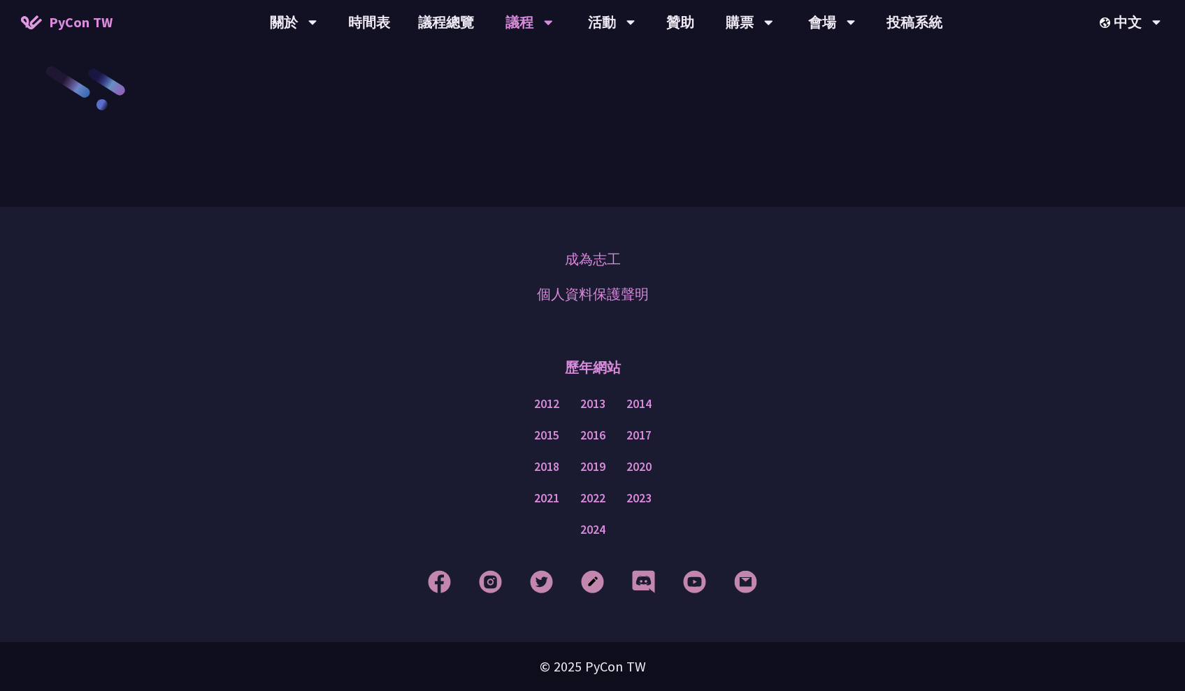
scroll to position [2401, 0]
click at [545, 101] on link "一般演講" at bounding box center [529, 104] width 134 height 33
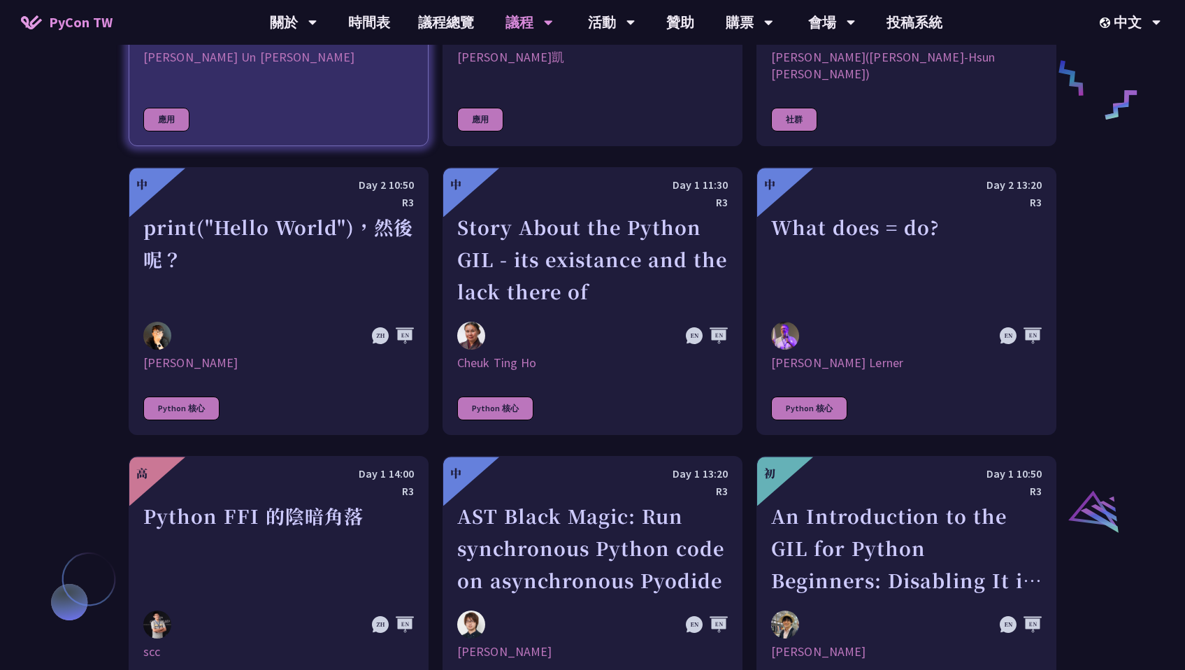
scroll to position [1217, 0]
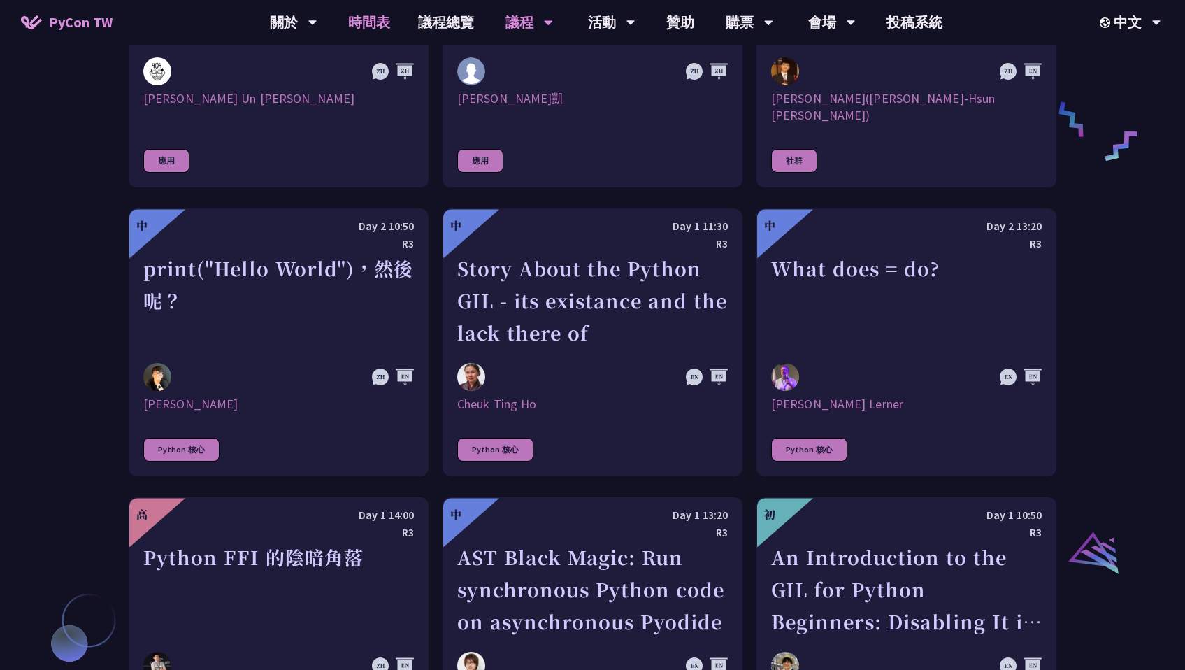
click at [372, 31] on link "時間表" at bounding box center [369, 22] width 70 height 45
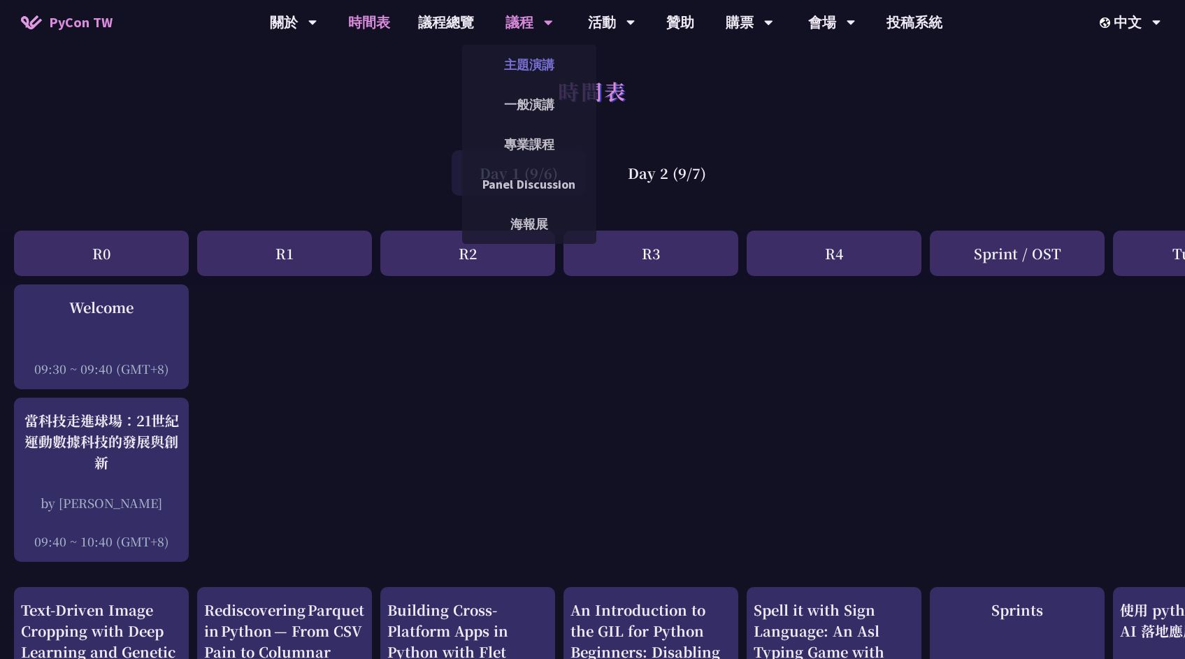
click at [541, 67] on link "主題演講" at bounding box center [529, 64] width 134 height 33
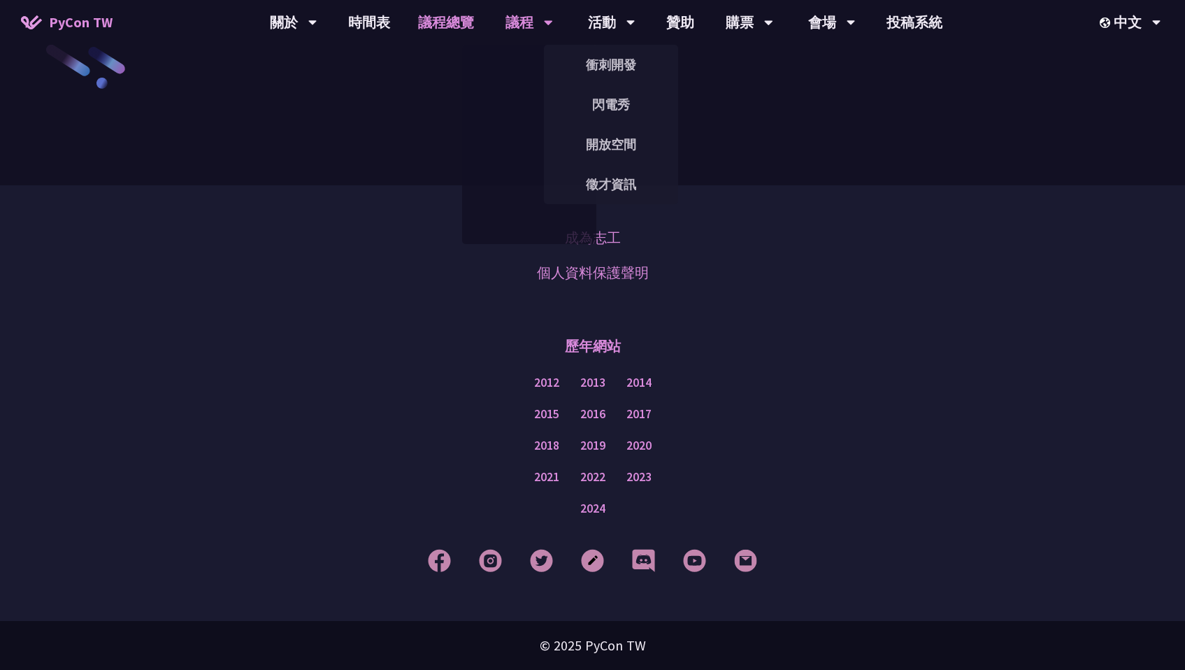
scroll to position [2434, 0]
click at [464, 18] on link "議程總覽" at bounding box center [446, 22] width 84 height 45
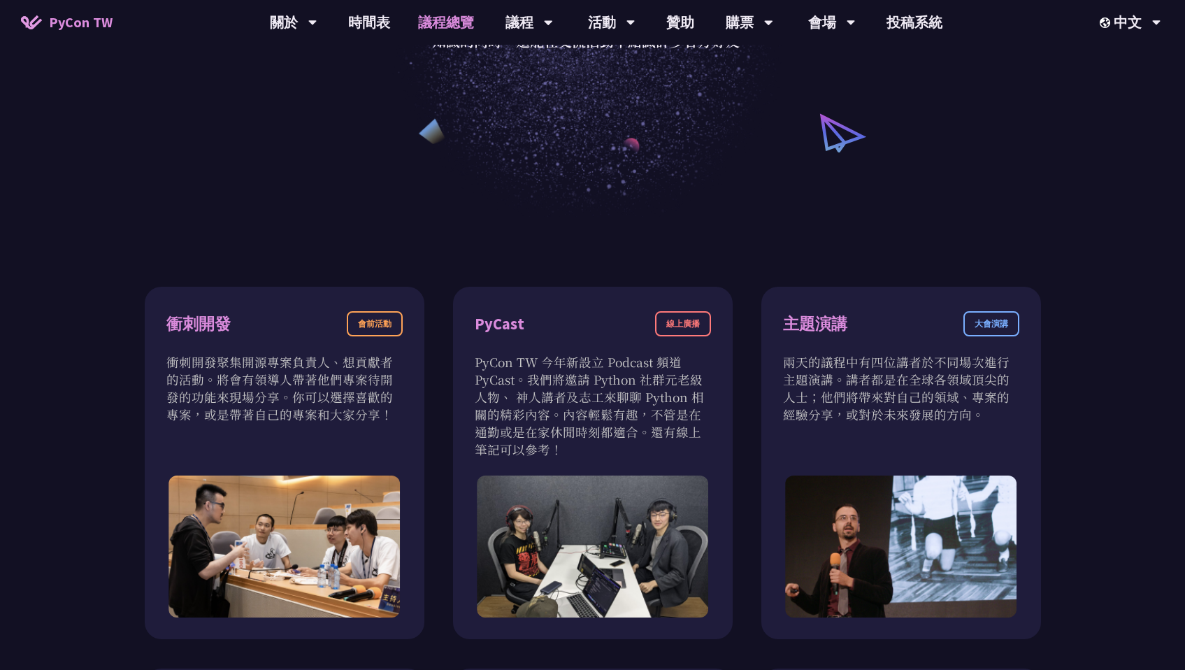
scroll to position [436, 0]
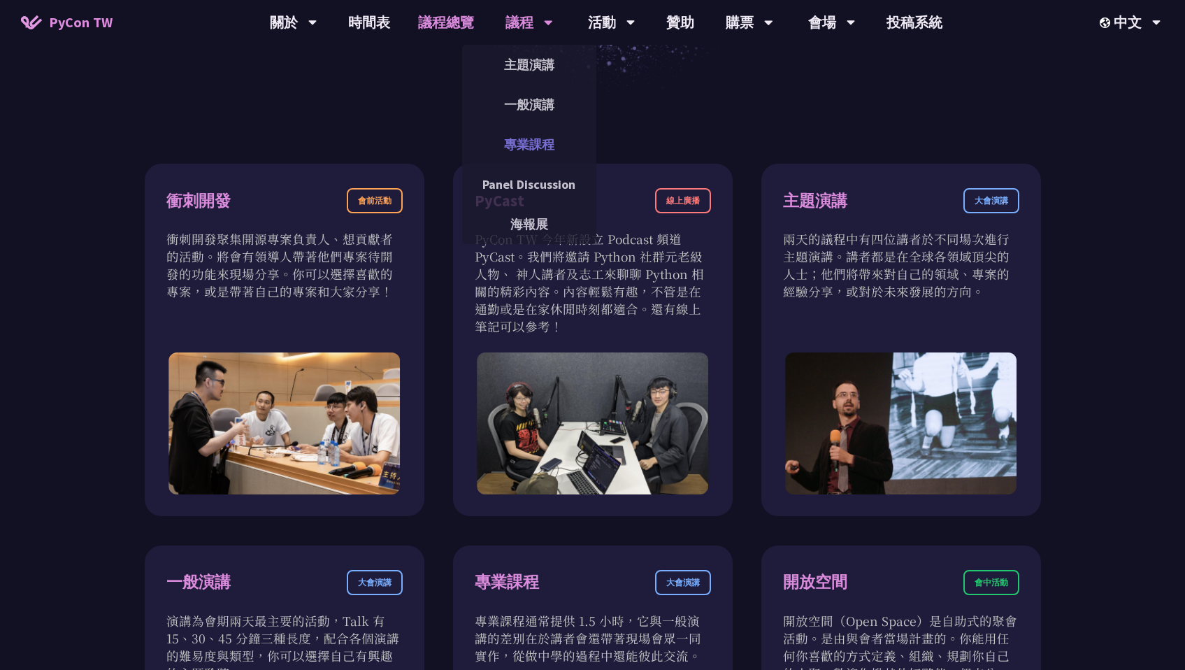
click at [537, 150] on link "專業課程" at bounding box center [529, 144] width 134 height 33
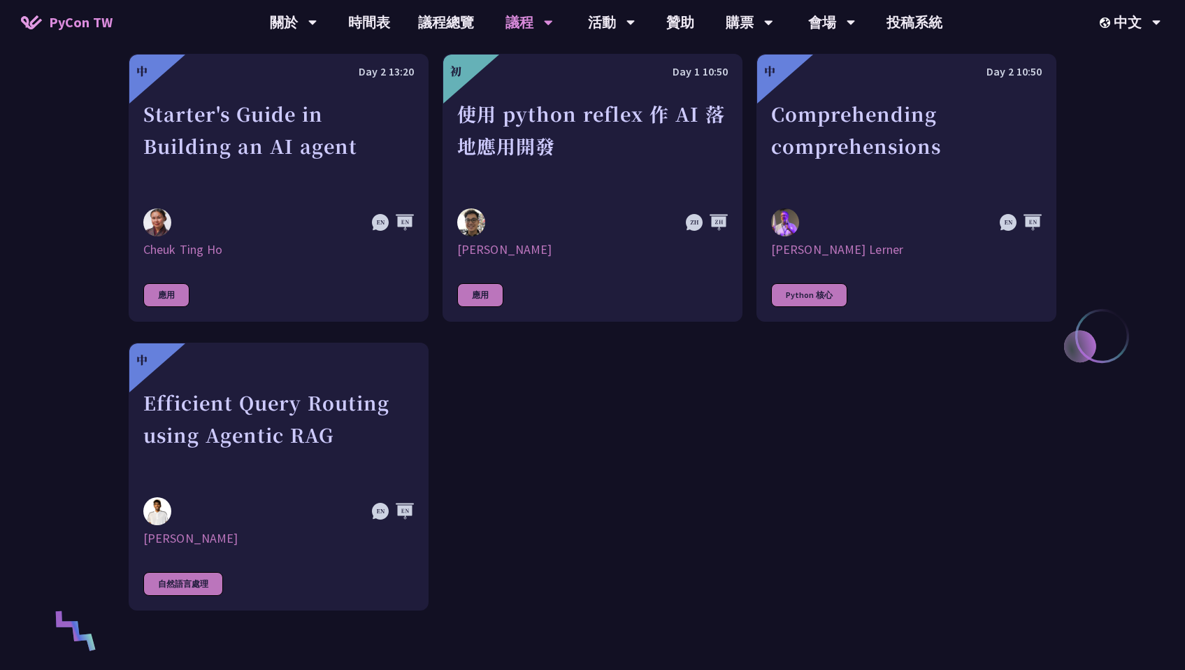
scroll to position [461, 0]
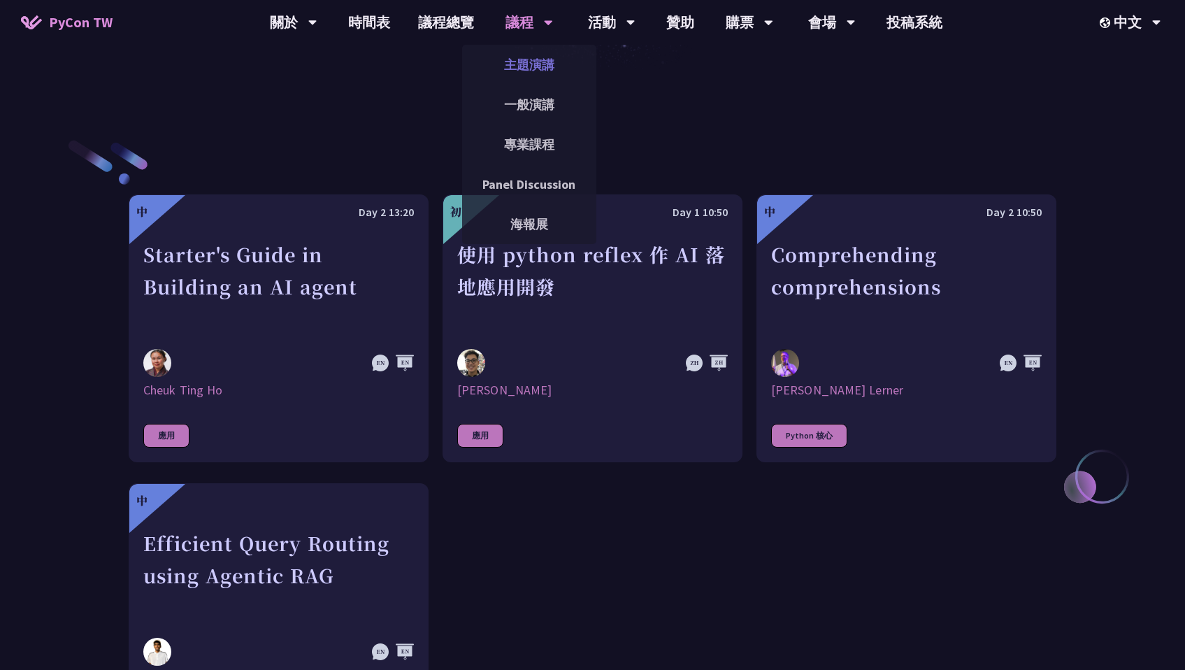
click at [537, 75] on link "主題演講" at bounding box center [529, 64] width 134 height 33
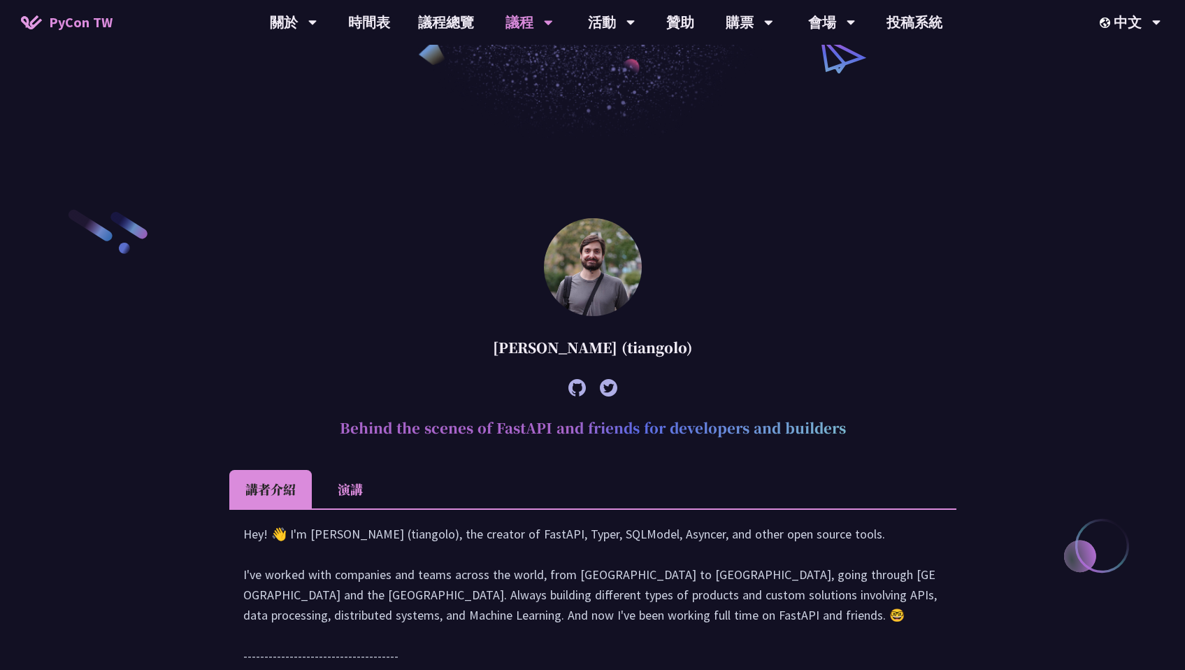
scroll to position [298, 0]
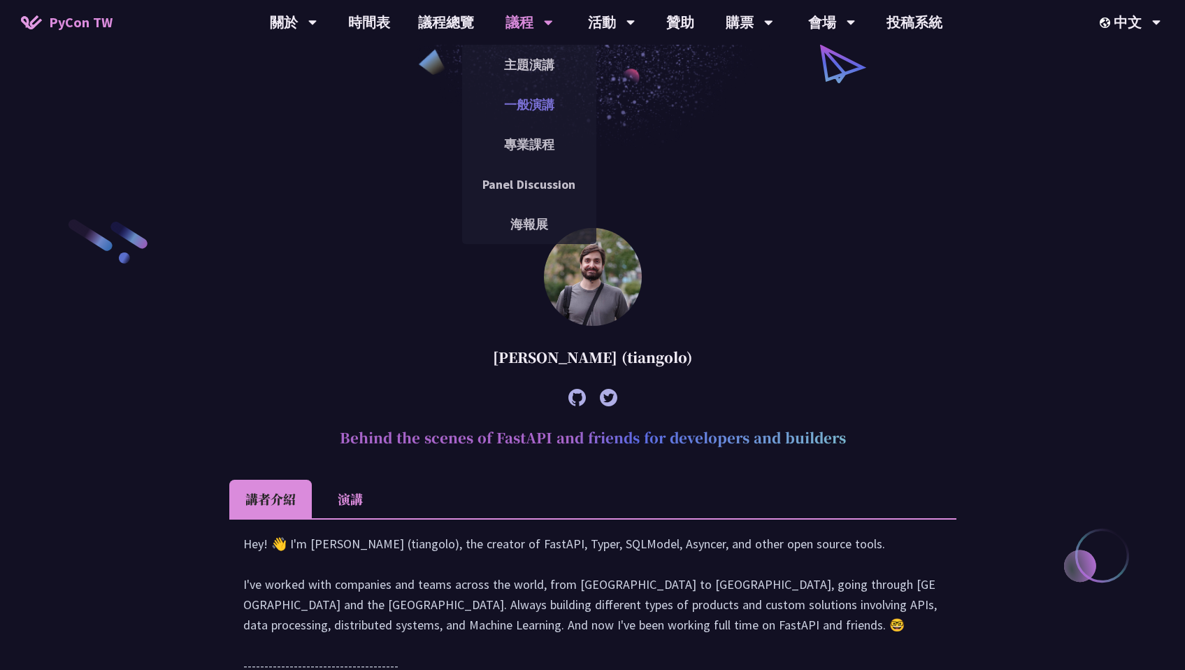
click at [530, 110] on link "一般演講" at bounding box center [529, 104] width 134 height 33
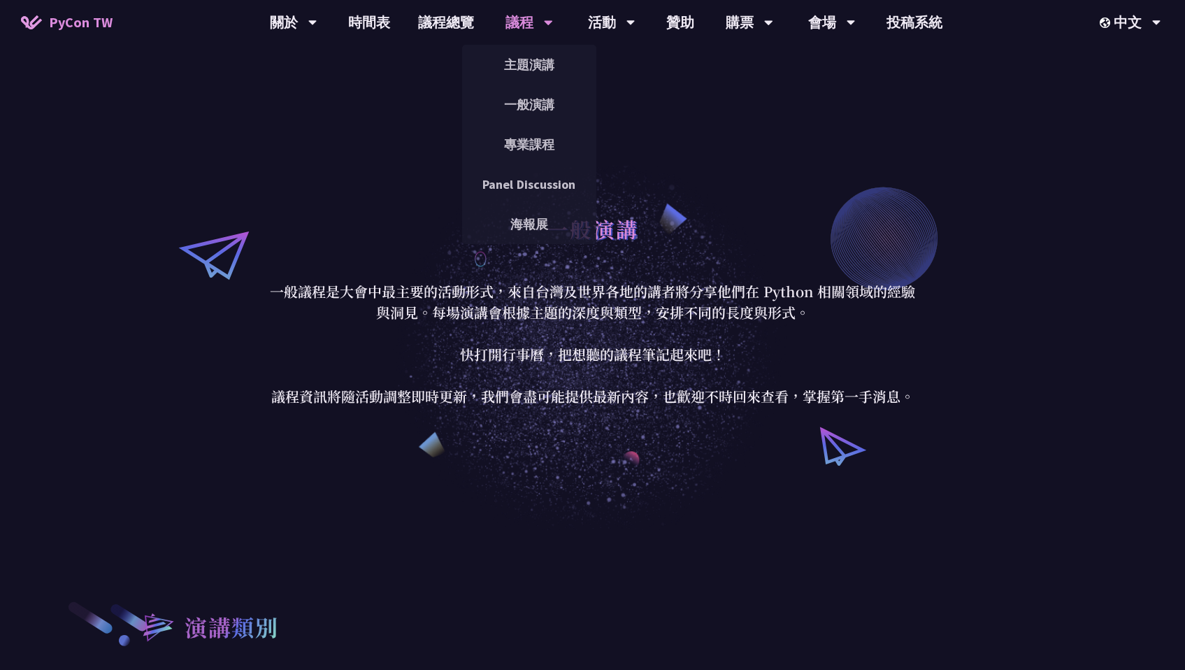
click at [526, 39] on div "議程" at bounding box center [529, 22] width 48 height 45
click at [526, 155] on link "專業課程" at bounding box center [529, 144] width 134 height 33
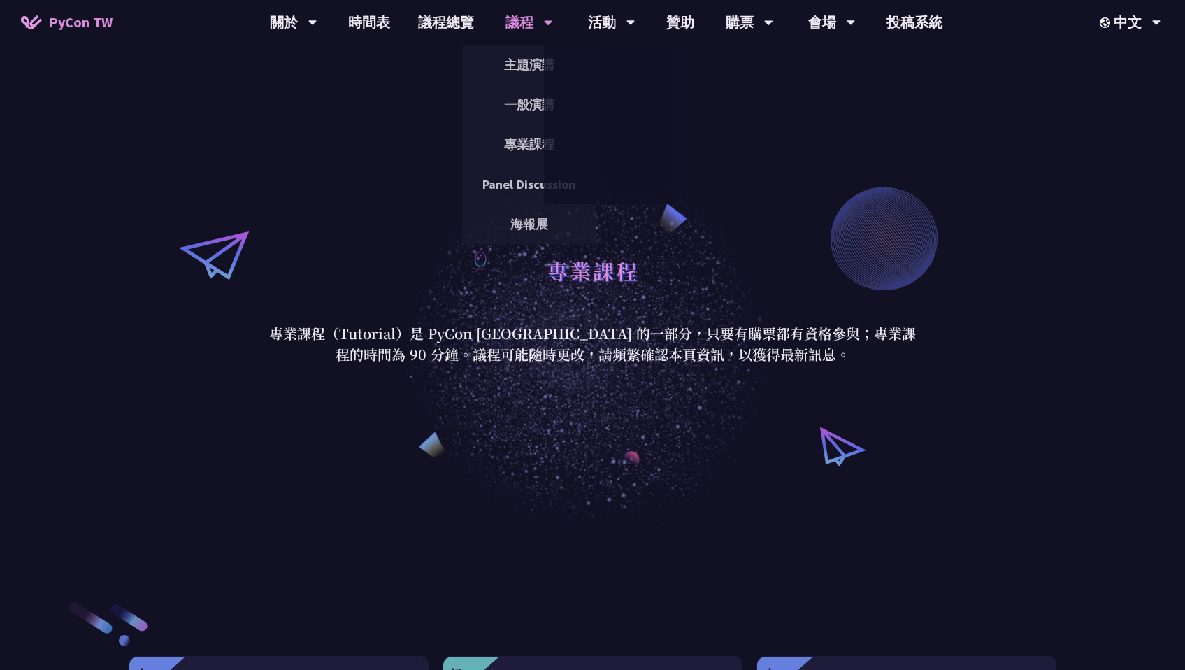
click at [530, 30] on div "議程" at bounding box center [529, 22] width 48 height 45
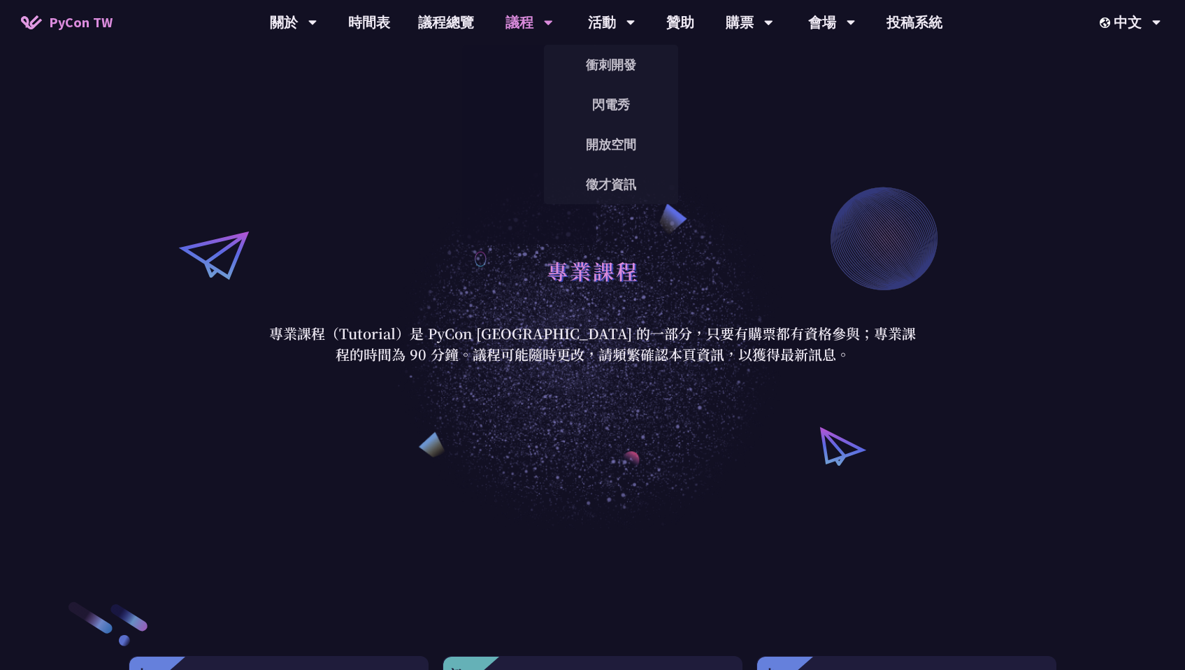
click at [535, 189] on link "Panel Discussion" at bounding box center [529, 184] width 134 height 33
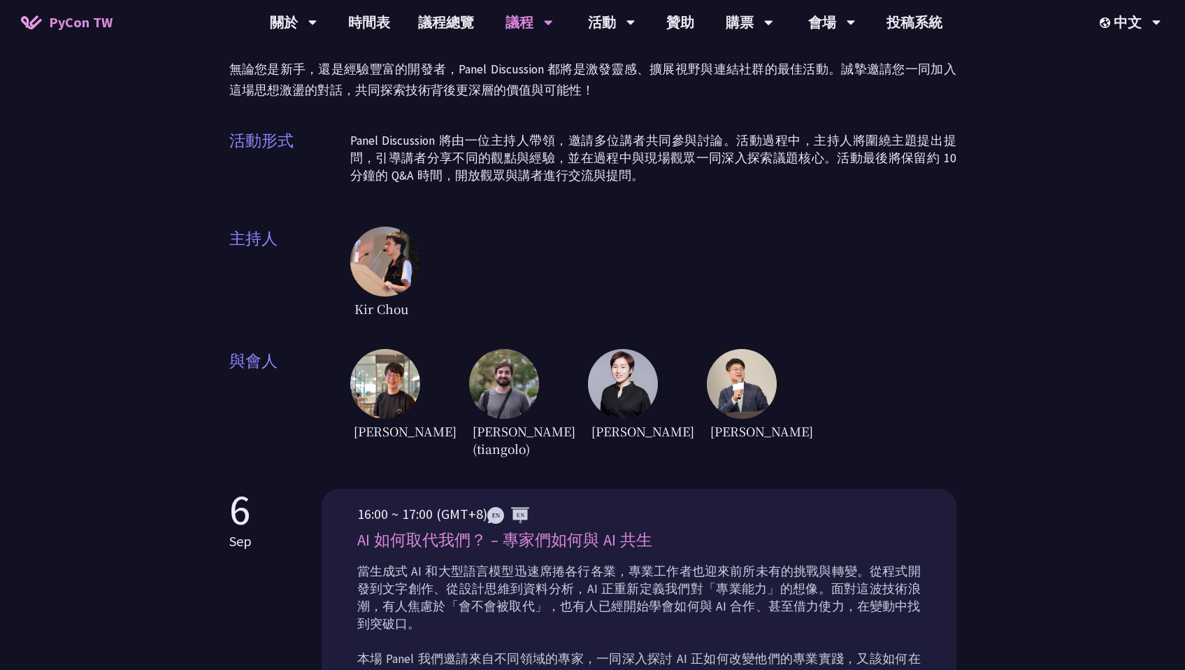
scroll to position [191, 0]
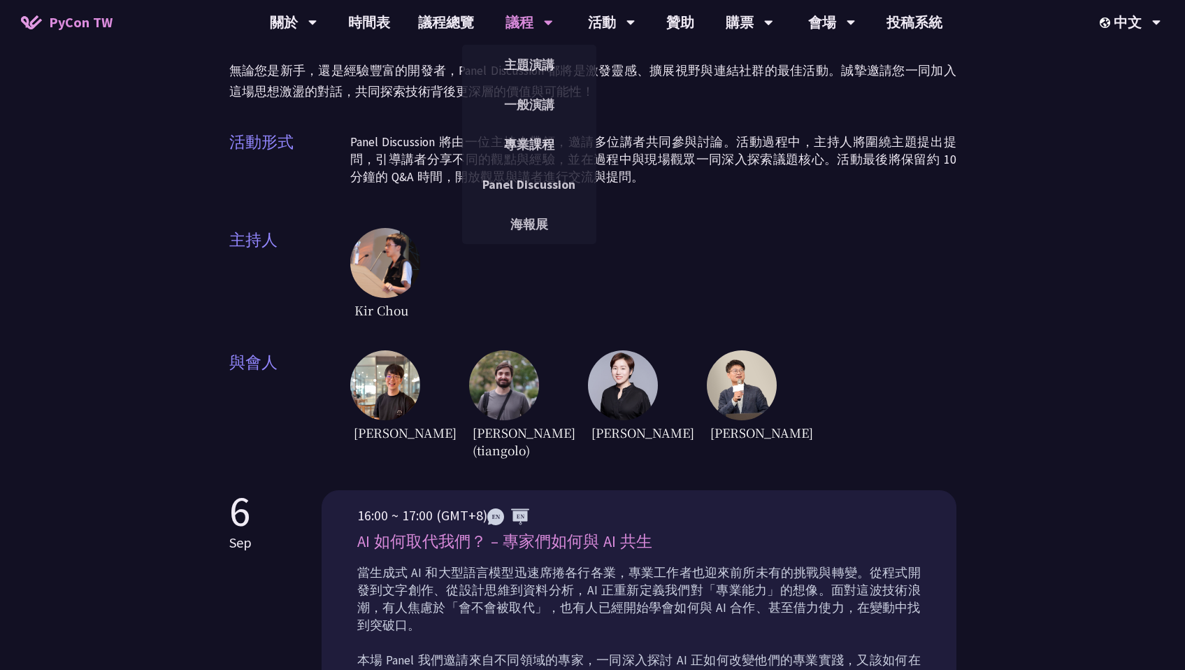
click at [525, 31] on div "議程" at bounding box center [529, 22] width 48 height 45
click at [523, 222] on link "海報展" at bounding box center [529, 224] width 134 height 33
